Goal: Transaction & Acquisition: Purchase product/service

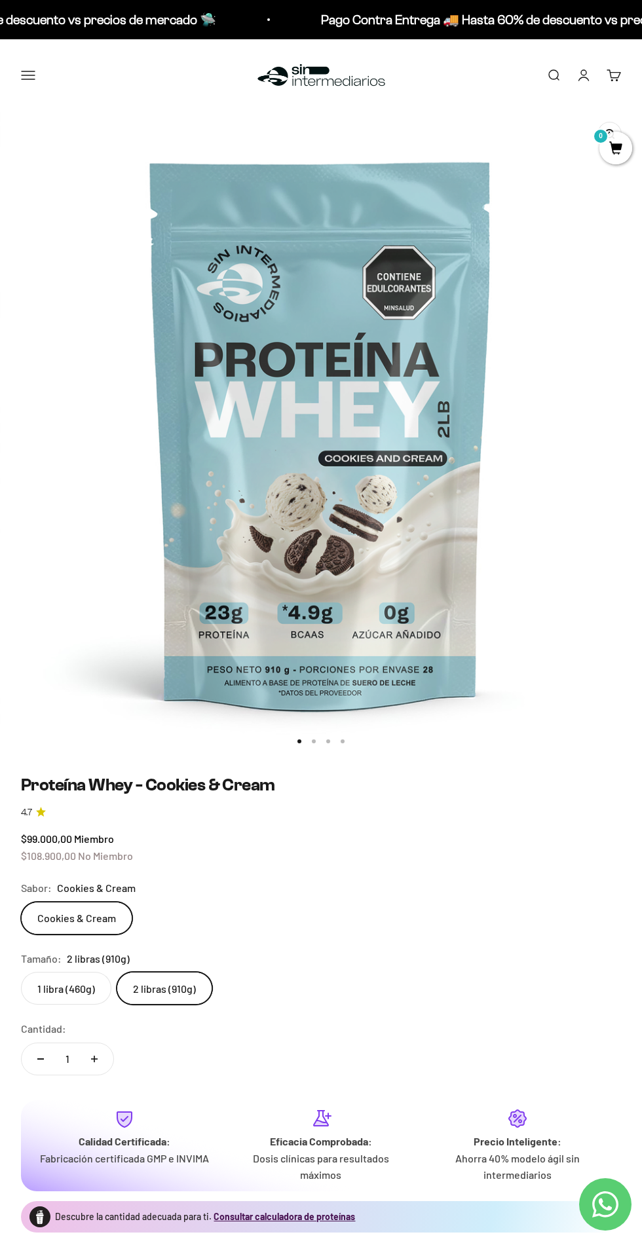
click at [83, 992] on label "1 libra (460g)" at bounding box center [66, 988] width 90 height 33
click at [21, 972] on input "1 libra (460g)" at bounding box center [20, 971] width 1 height 1
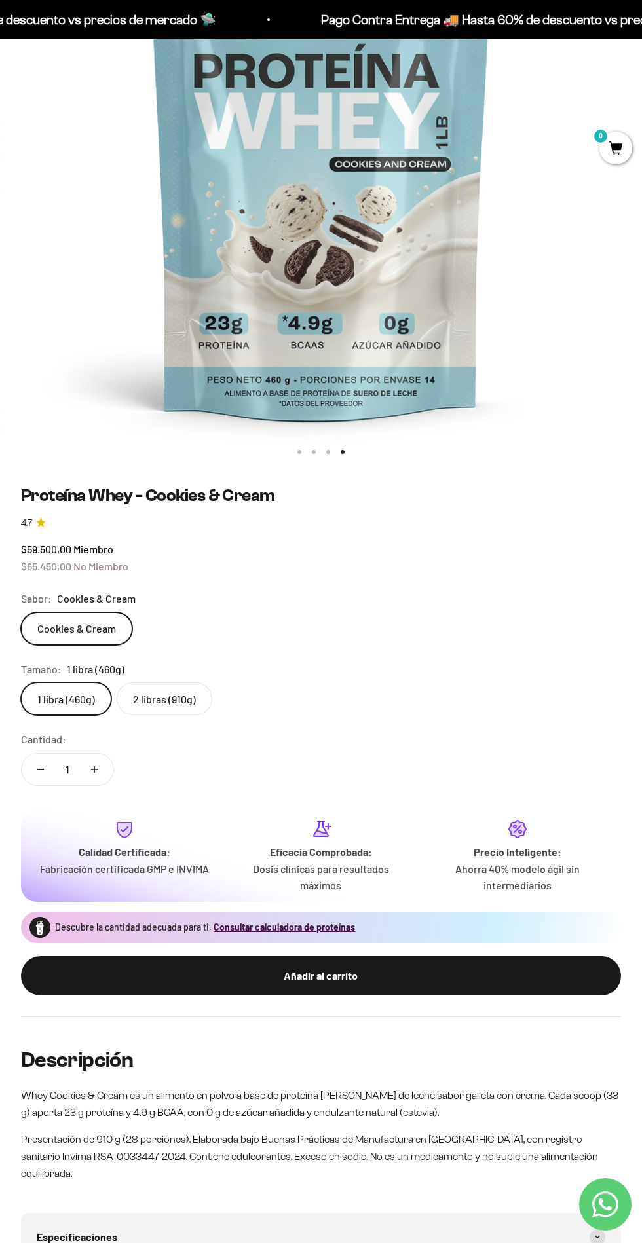
scroll to position [288, 0]
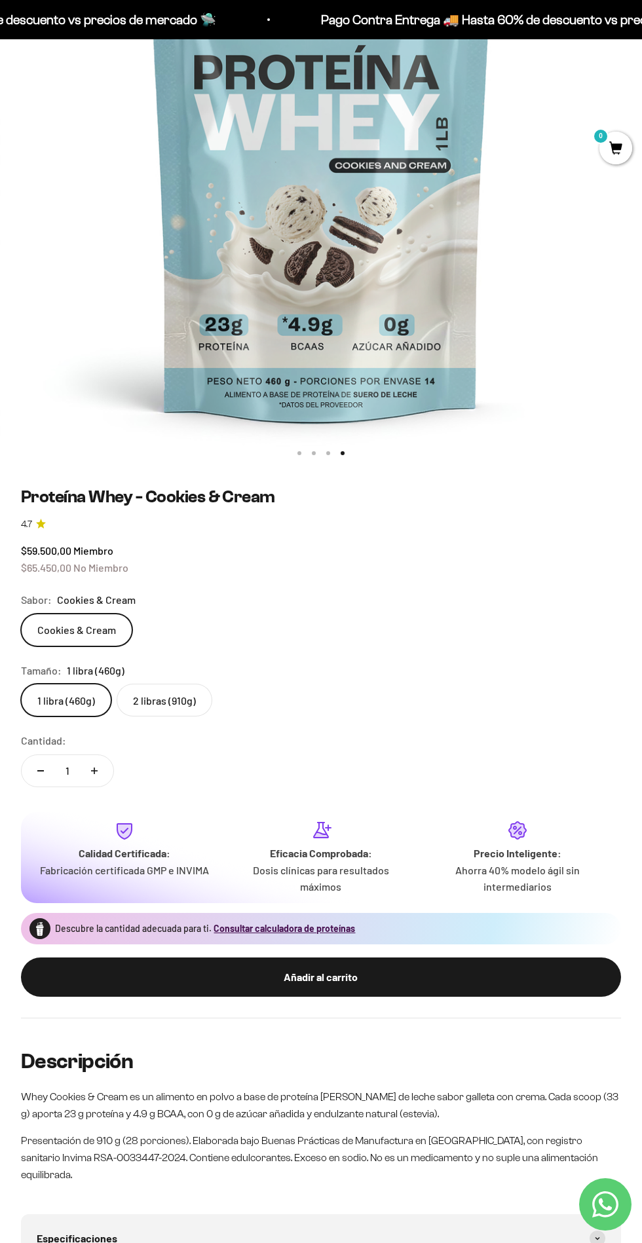
click at [393, 976] on div "Añadir al carrito" at bounding box center [321, 977] width 548 height 17
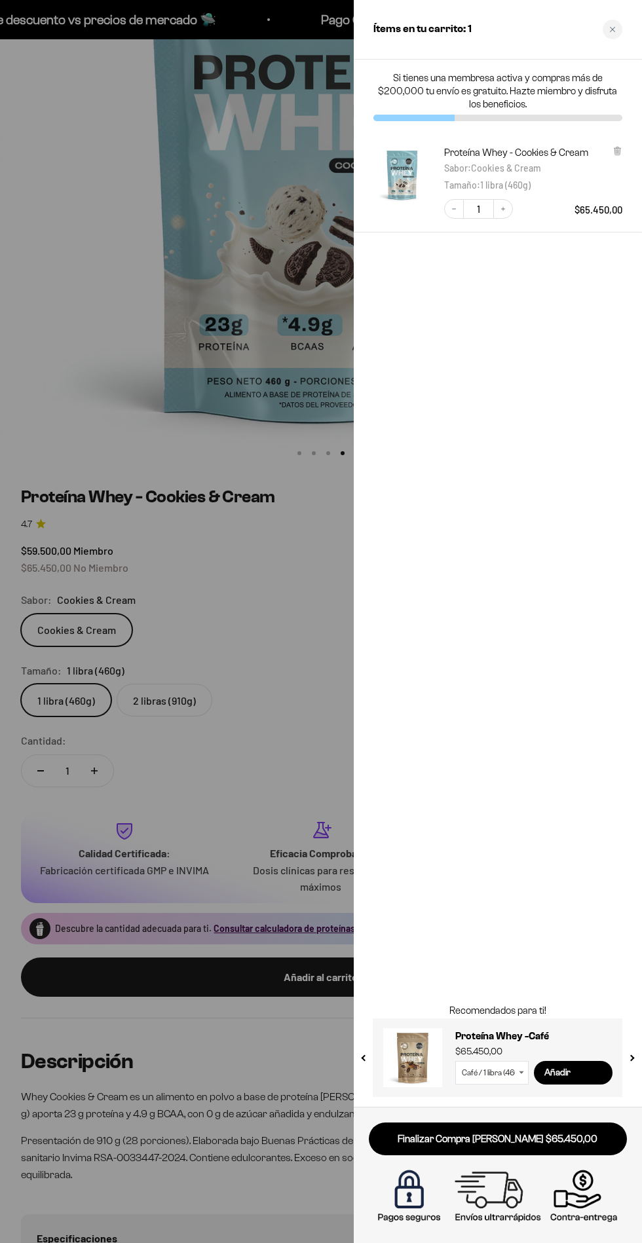
click at [548, 1138] on link "Finalizar Compra [PERSON_NAME] $65.450,00" at bounding box center [498, 1139] width 258 height 33
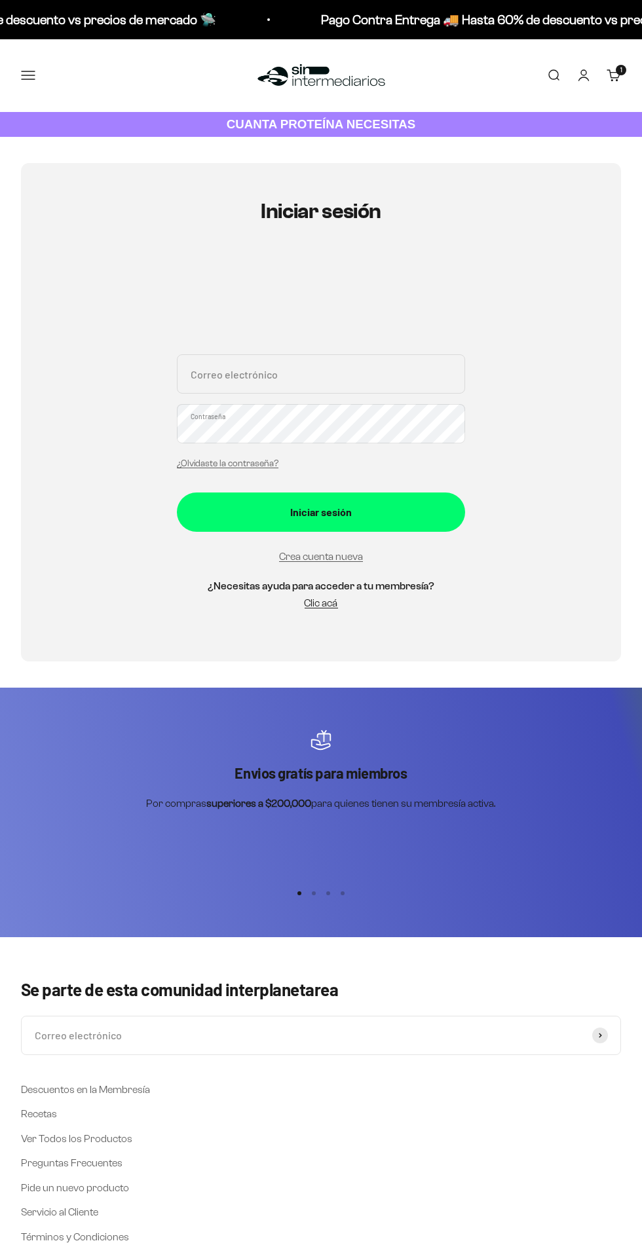
scroll to position [63, 0]
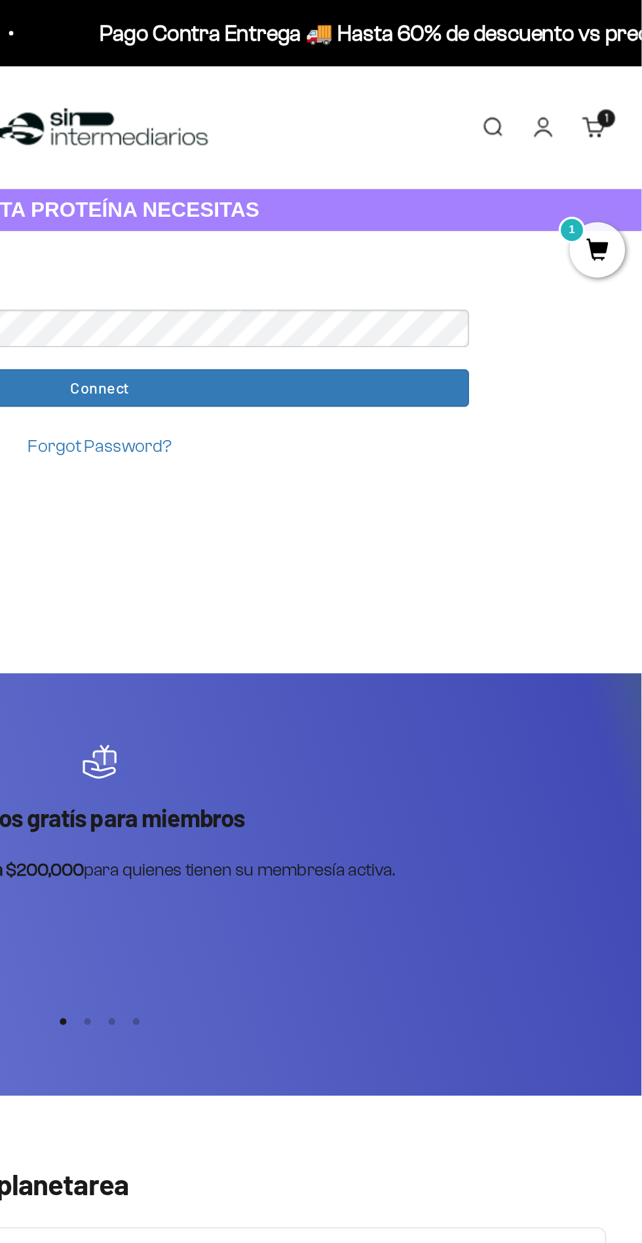
click at [314, 229] on input "Connect" at bounding box center [321, 230] width 438 height 22
